Goal: Task Accomplishment & Management: Manage account settings

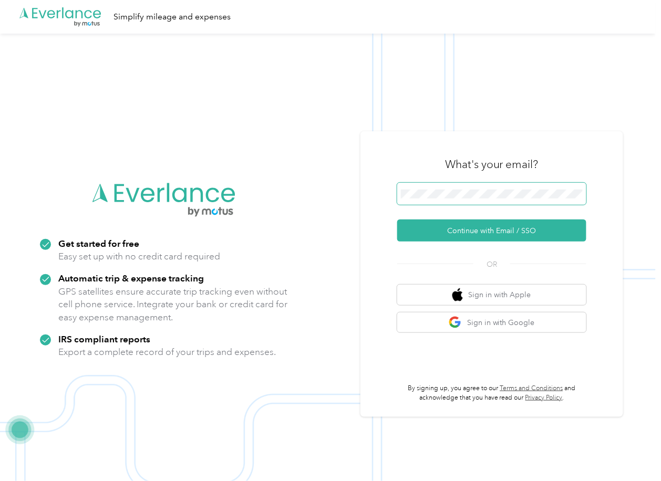
click at [427, 188] on span at bounding box center [491, 194] width 189 height 22
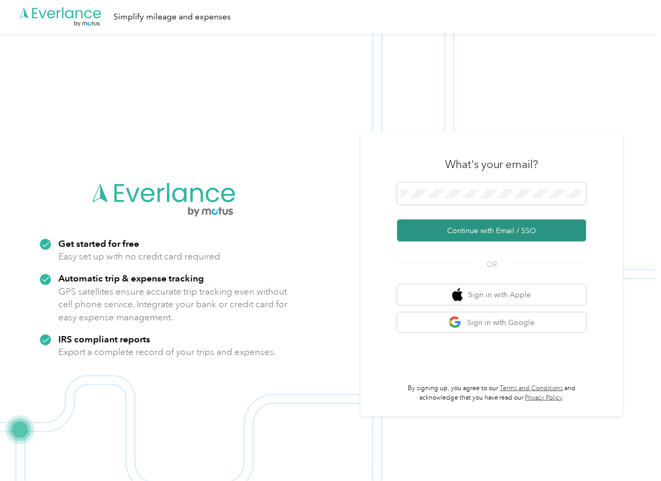
click at [418, 234] on button "Continue with Email / SSO" at bounding box center [491, 231] width 189 height 22
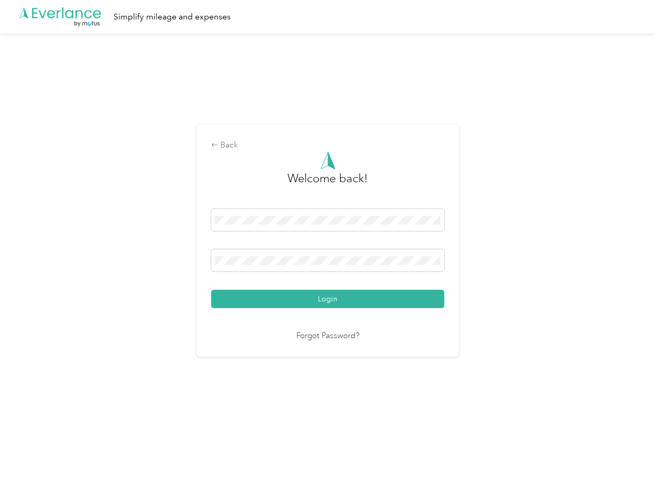
click at [255, 302] on button "Login" at bounding box center [327, 299] width 233 height 18
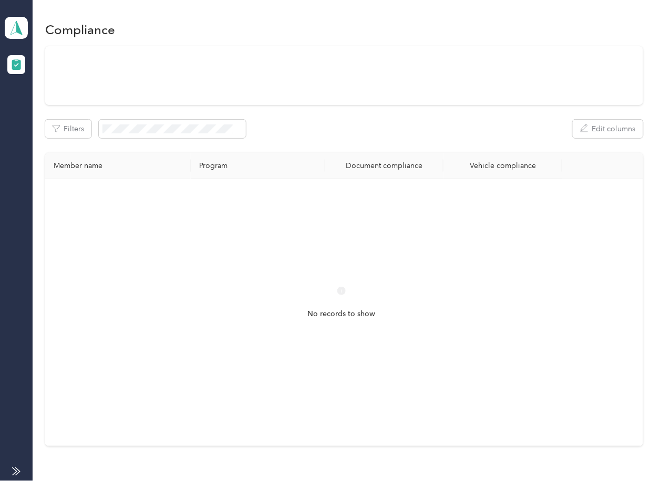
click at [363, 130] on div "Filters Edit columns" at bounding box center [343, 129] width 597 height 18
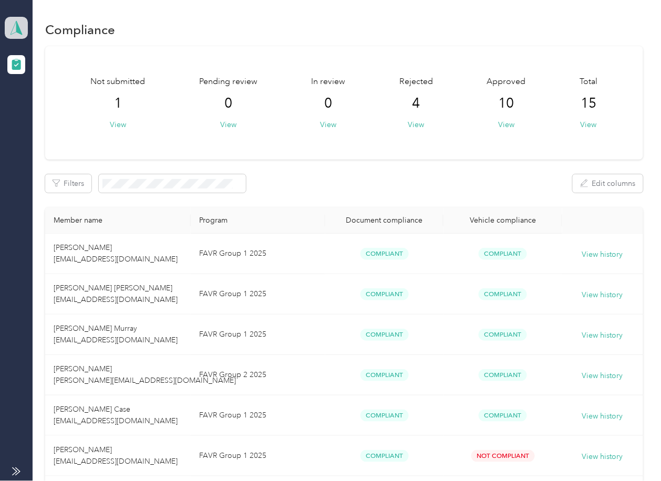
click at [20, 29] on icon at bounding box center [16, 27] width 16 height 15
click at [39, 108] on div "Log out" at bounding box center [34, 110] width 40 height 11
